Goal: Task Accomplishment & Management: Use online tool/utility

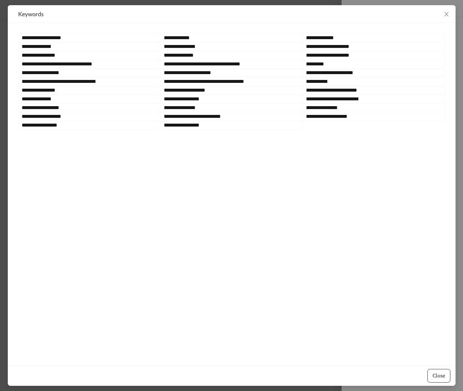
scroll to position [171, 0]
click at [446, 13] on icon "close" at bounding box center [446, 14] width 6 height 6
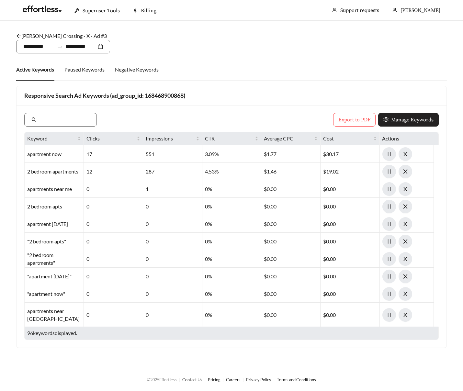
click at [412, 123] on span "Manage Keywords" at bounding box center [412, 120] width 42 height 8
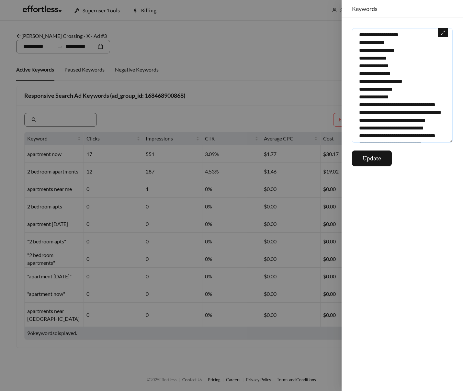
click at [394, 86] on textarea at bounding box center [402, 85] width 101 height 115
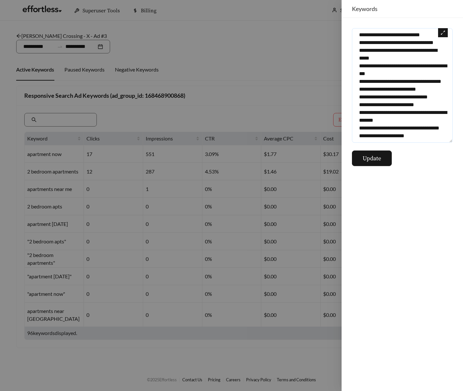
scroll to position [985, 0]
click at [248, 101] on div at bounding box center [231, 195] width 463 height 391
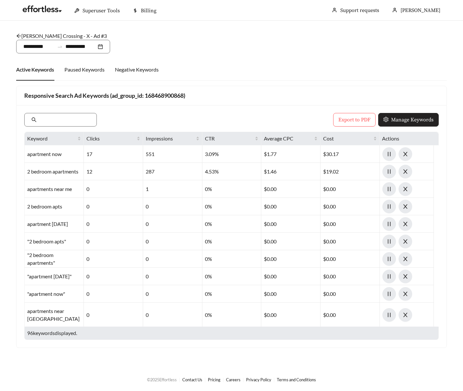
click at [398, 116] on span "Manage Keywords" at bounding box center [412, 120] width 42 height 8
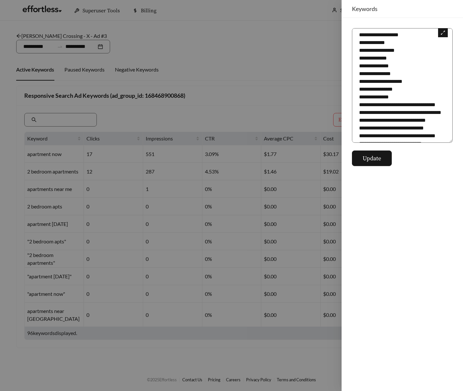
click at [444, 34] on icon "expand-alt" at bounding box center [442, 32] width 5 height 5
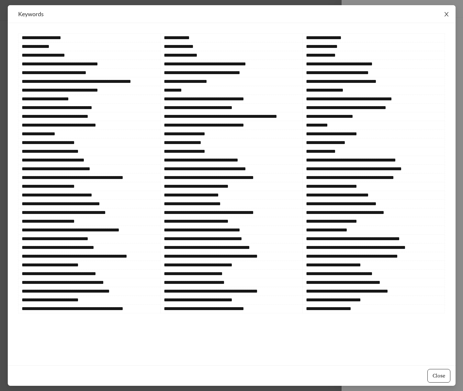
click at [445, 13] on icon "close" at bounding box center [446, 14] width 4 height 4
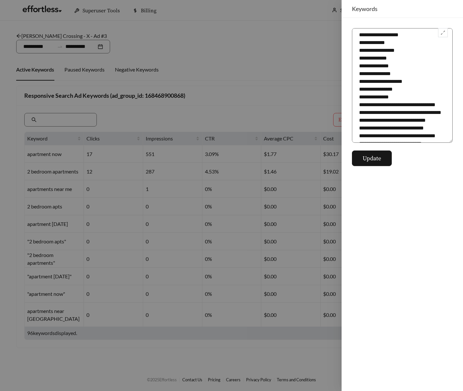
click at [290, 103] on div at bounding box center [231, 195] width 463 height 391
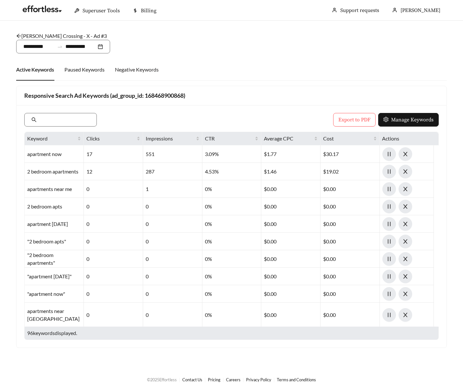
click at [135, 74] on div "Negative Keywords" at bounding box center [137, 70] width 44 height 22
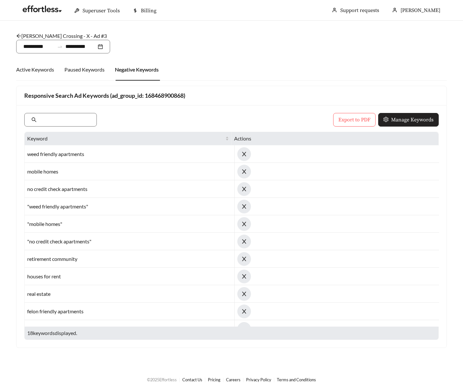
click at [385, 117] on icon "setting" at bounding box center [385, 119] width 5 height 5
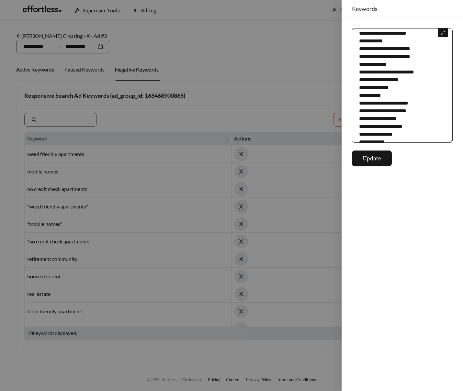
scroll to position [0, 0]
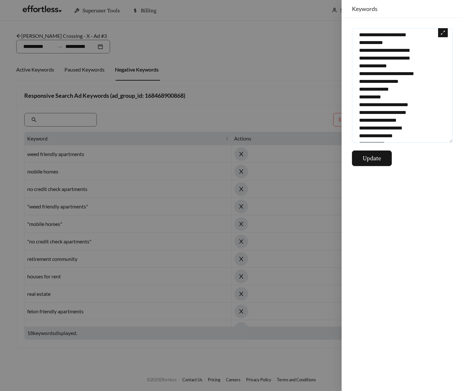
click at [388, 111] on textarea "**********" at bounding box center [402, 85] width 101 height 115
click at [185, 121] on div at bounding box center [231, 195] width 463 height 391
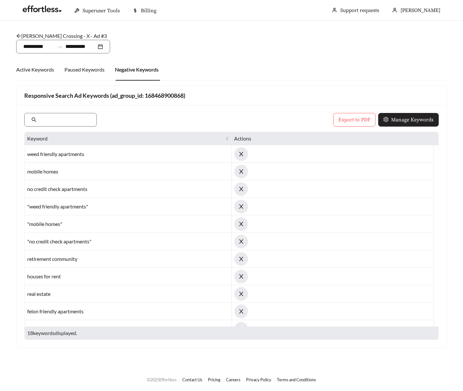
click at [405, 123] on span "Manage Keywords" at bounding box center [412, 120] width 42 height 8
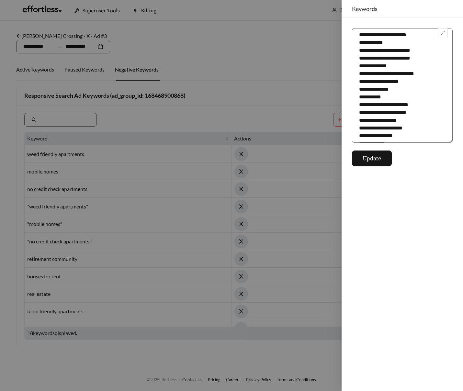
click at [241, 106] on div at bounding box center [231, 195] width 463 height 391
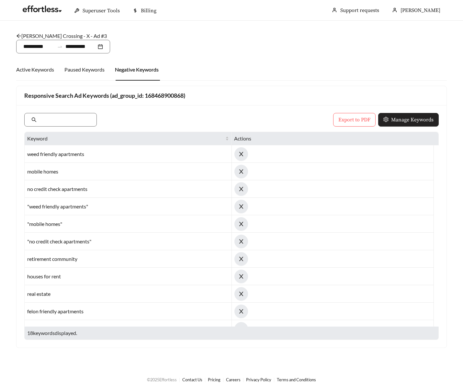
click at [401, 122] on span "Manage Keywords" at bounding box center [412, 120] width 42 height 8
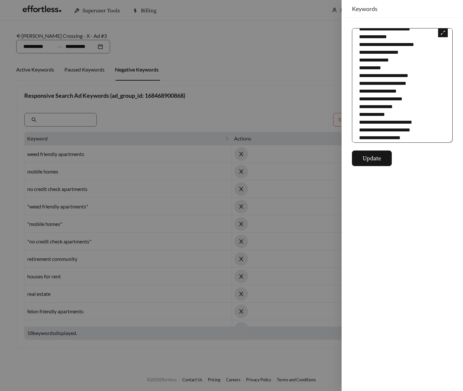
scroll to position [31, 0]
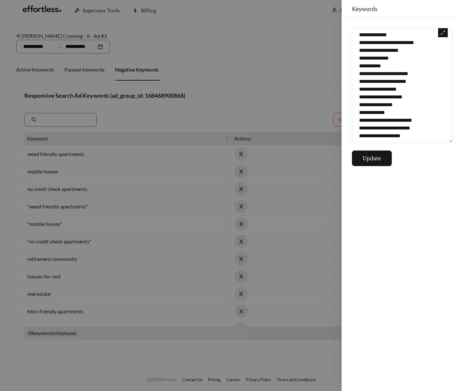
click at [395, 68] on textarea "**********" at bounding box center [402, 85] width 101 height 115
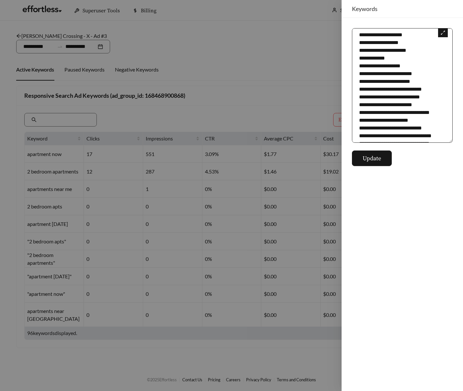
drag, startPoint x: 0, startPoint y: 0, endPoint x: 397, endPoint y: 61, distance: 401.5
click at [397, 61] on textarea at bounding box center [402, 85] width 101 height 115
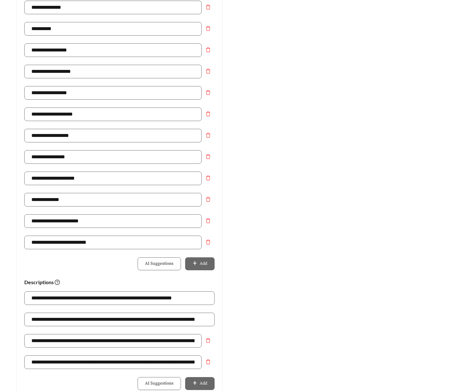
scroll to position [403, 0]
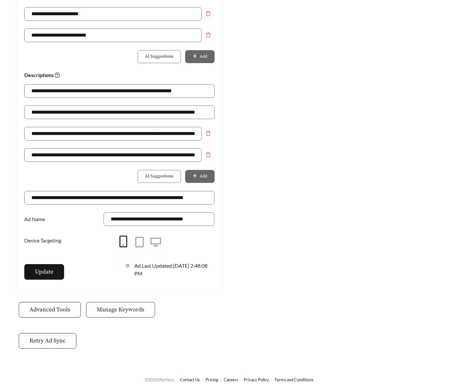
click at [120, 309] on span "Manage Keywords" at bounding box center [121, 309] width 48 height 9
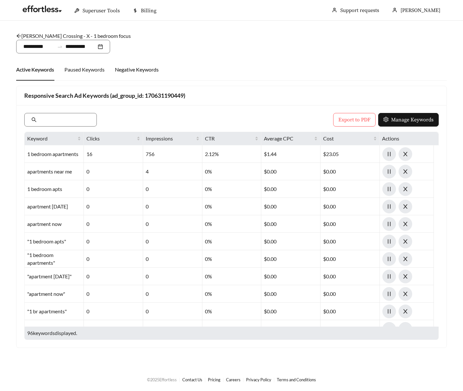
click at [147, 70] on div "Negative Keywords" at bounding box center [137, 70] width 44 height 8
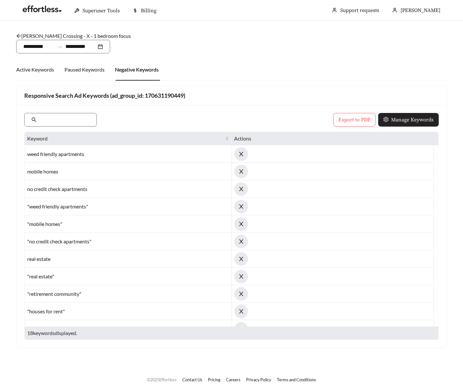
click at [393, 117] on span "Manage Keywords" at bounding box center [412, 120] width 42 height 8
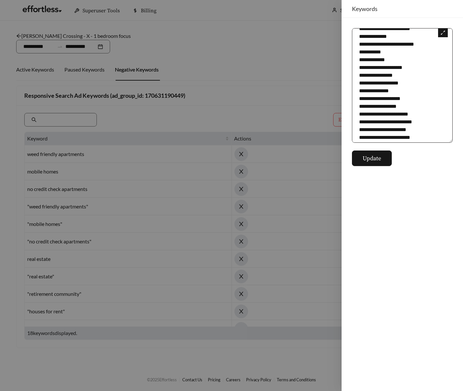
scroll to position [31, 0]
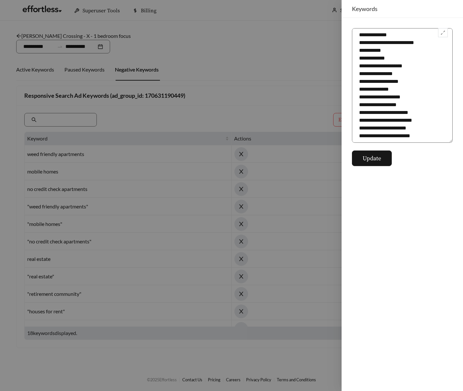
click at [184, 79] on div at bounding box center [231, 195] width 463 height 391
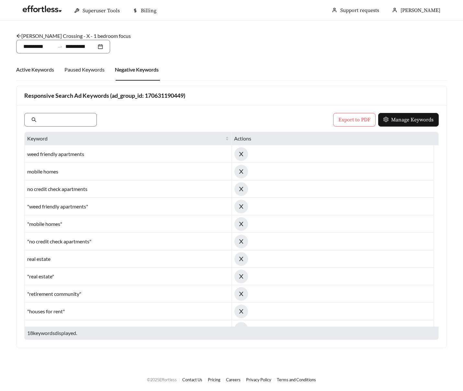
click at [50, 72] on div "Active Keywords" at bounding box center [35, 70] width 38 height 8
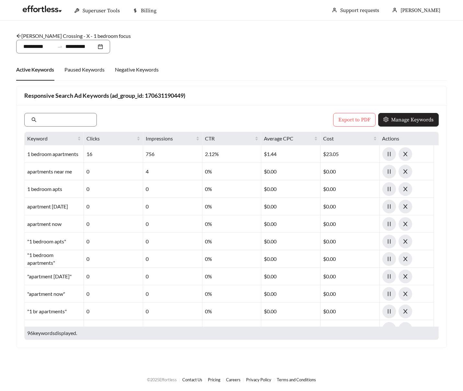
click at [402, 117] on span "Manage Keywords" at bounding box center [412, 120] width 42 height 8
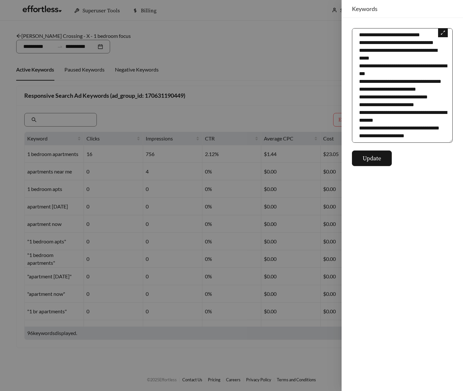
scroll to position [987, 0]
click at [440, 35] on button "button" at bounding box center [443, 32] width 10 height 9
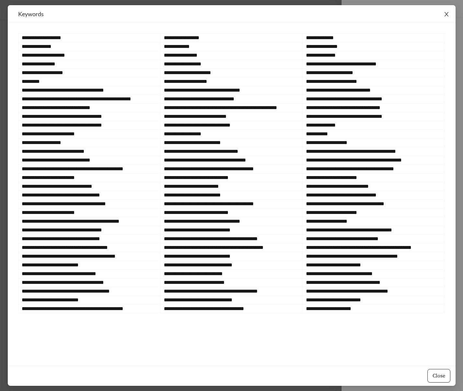
click at [442, 17] on span "Close" at bounding box center [446, 14] width 18 height 18
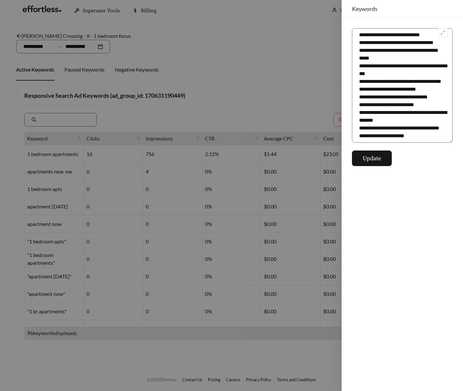
click at [250, 109] on div at bounding box center [231, 195] width 463 height 391
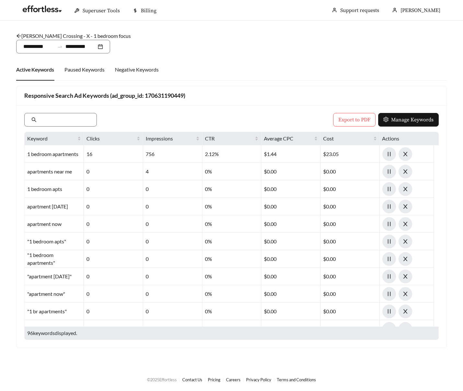
click at [143, 65] on div "Negative Keywords" at bounding box center [137, 70] width 44 height 22
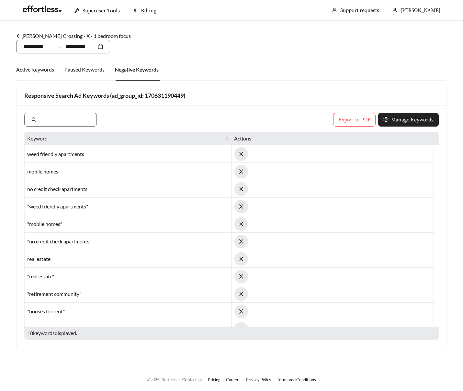
click at [412, 121] on span "Manage Keywords" at bounding box center [412, 120] width 42 height 8
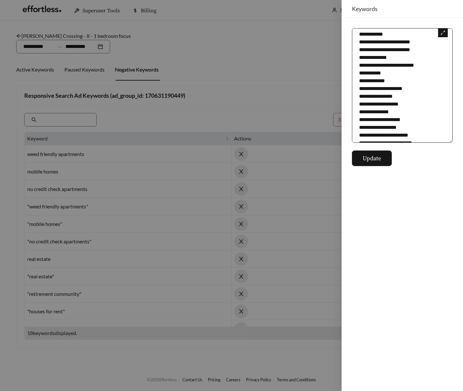
scroll to position [0, 0]
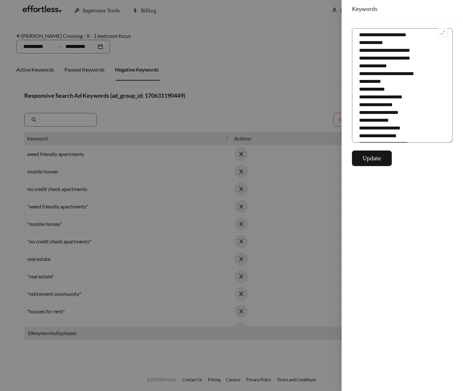
click at [267, 101] on div at bounding box center [231, 195] width 463 height 391
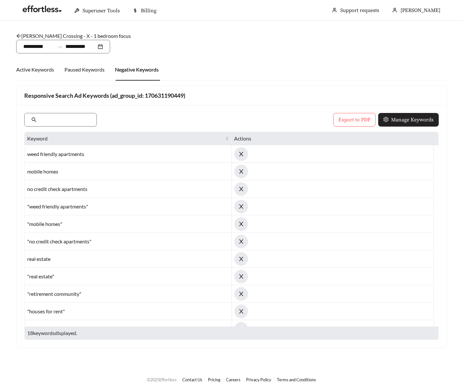
click at [407, 122] on span "Manage Keywords" at bounding box center [412, 120] width 42 height 8
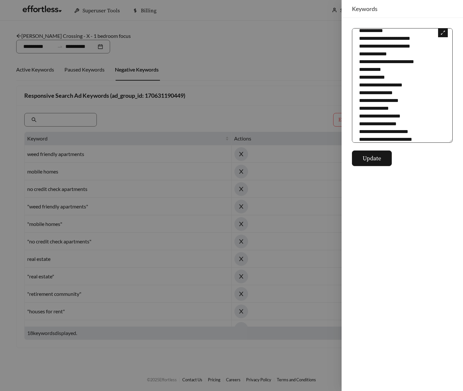
scroll to position [31, 0]
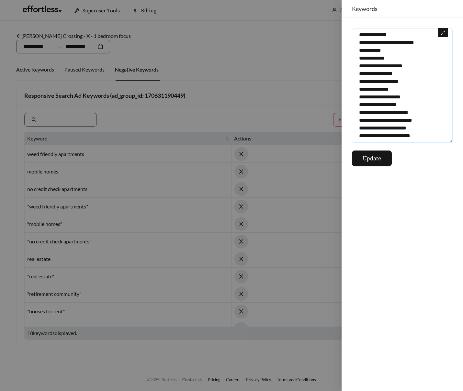
click at [385, 92] on textarea "**********" at bounding box center [402, 85] width 101 height 115
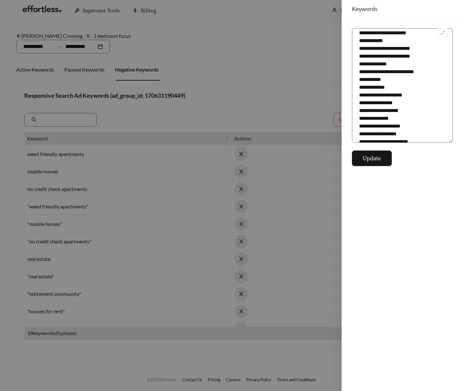
scroll to position [0, 0]
